Goal: Register for event/course

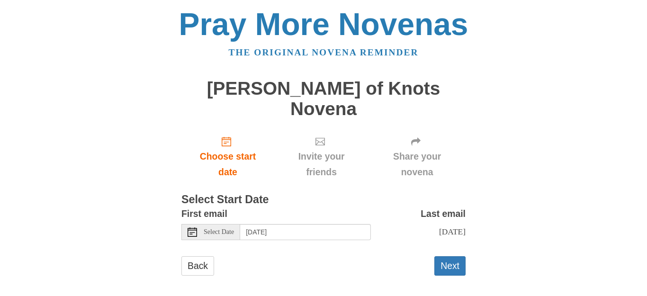
click at [223, 224] on div "Select Date" at bounding box center [210, 232] width 59 height 16
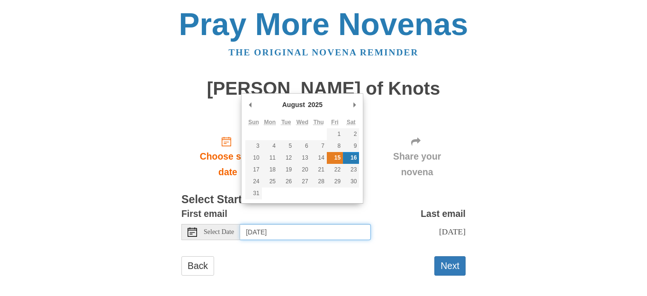
type input "[DATE]"
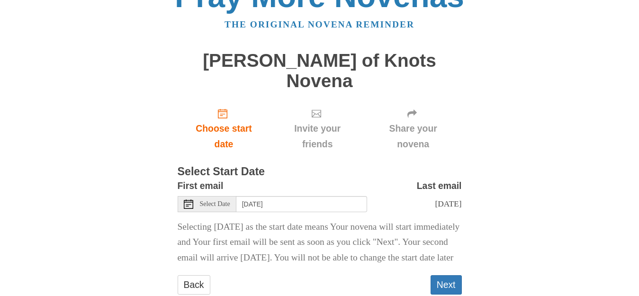
scroll to position [49, 0]
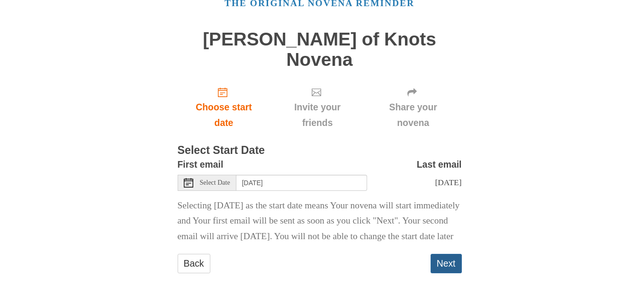
click at [457, 260] on button "Next" at bounding box center [445, 263] width 31 height 19
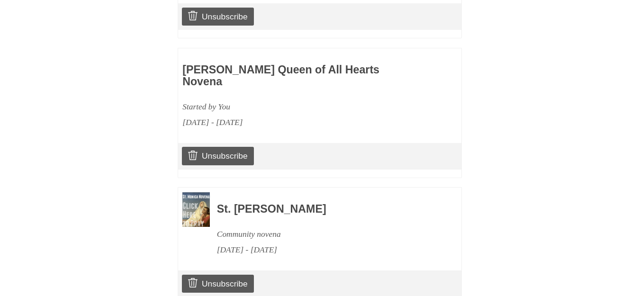
scroll to position [984, 0]
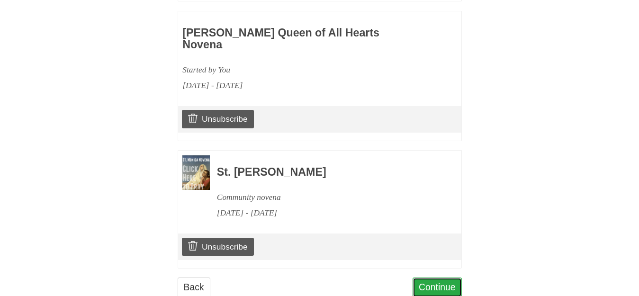
click at [457, 277] on link "Continue" at bounding box center [436, 286] width 49 height 19
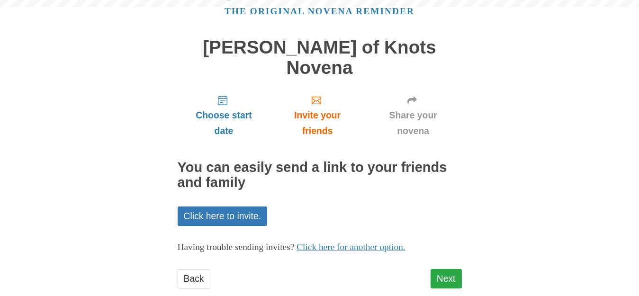
scroll to position [41, 0]
click at [455, 269] on link "Next" at bounding box center [445, 278] width 31 height 19
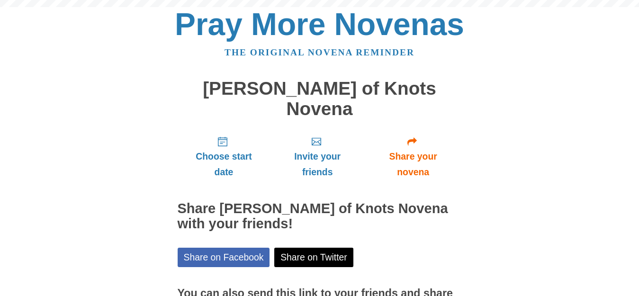
scroll to position [84, 0]
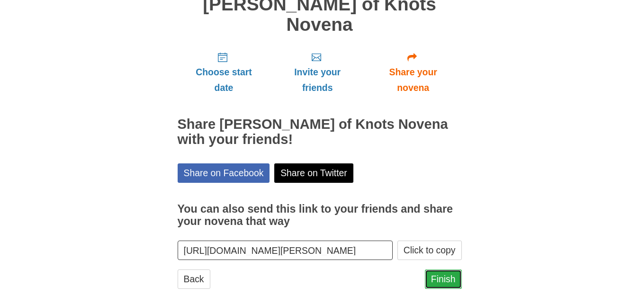
click at [455, 269] on link "Finish" at bounding box center [443, 278] width 37 height 19
